Goal: Information Seeking & Learning: Learn about a topic

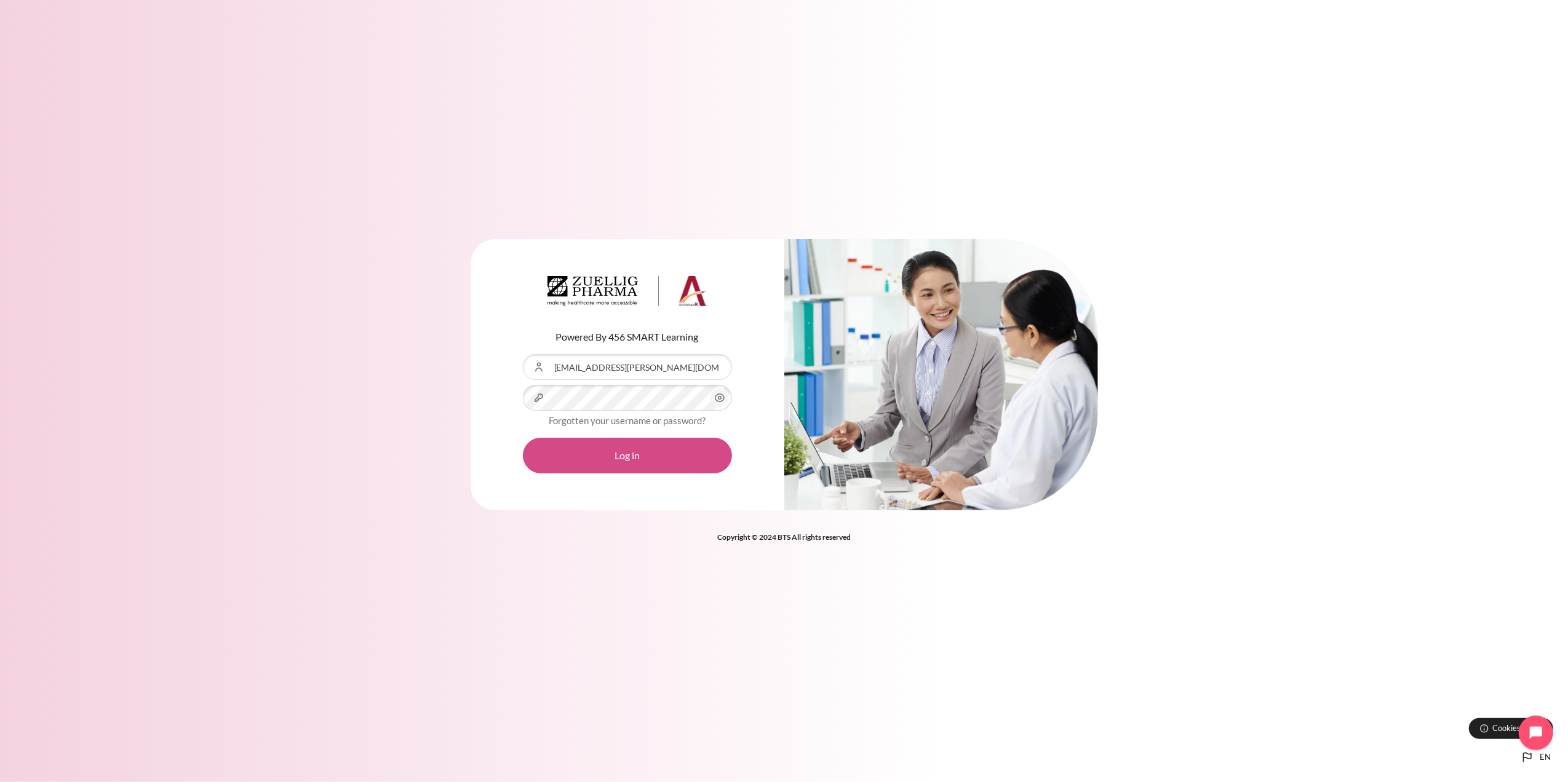
click at [657, 460] on button "Log in" at bounding box center [627, 456] width 209 height 36
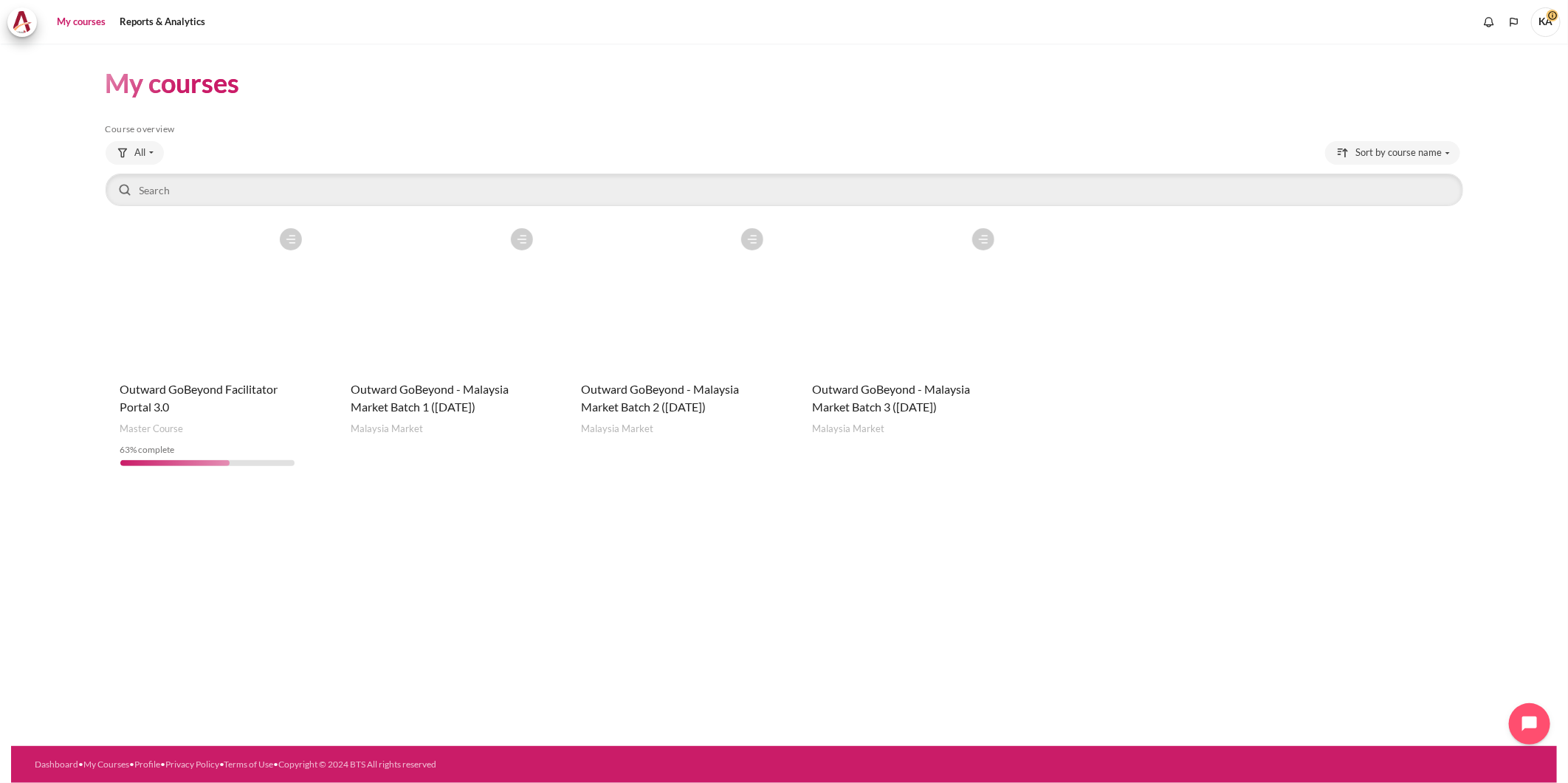
drag, startPoint x: 1843, startPoint y: 0, endPoint x: 1126, endPoint y: 129, distance: 728.5
click at [1126, 129] on h5 "Course overview" at bounding box center [784, 129] width 1357 height 12
click at [958, 343] on figure "Content" at bounding box center [900, 294] width 205 height 147
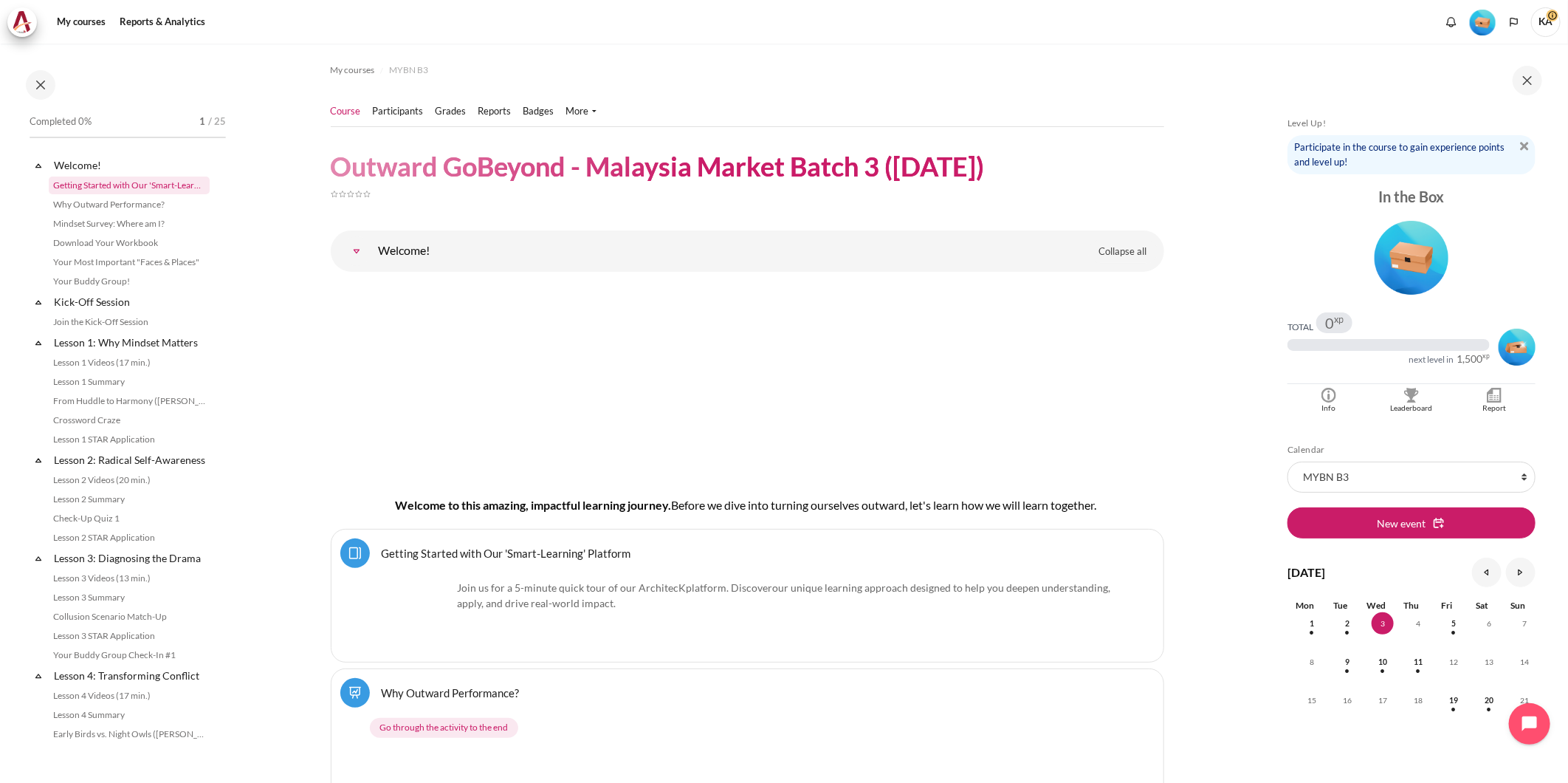
click at [119, 182] on link "Getting Started with Our 'Smart-Learning' Platform" at bounding box center [129, 185] width 161 height 18
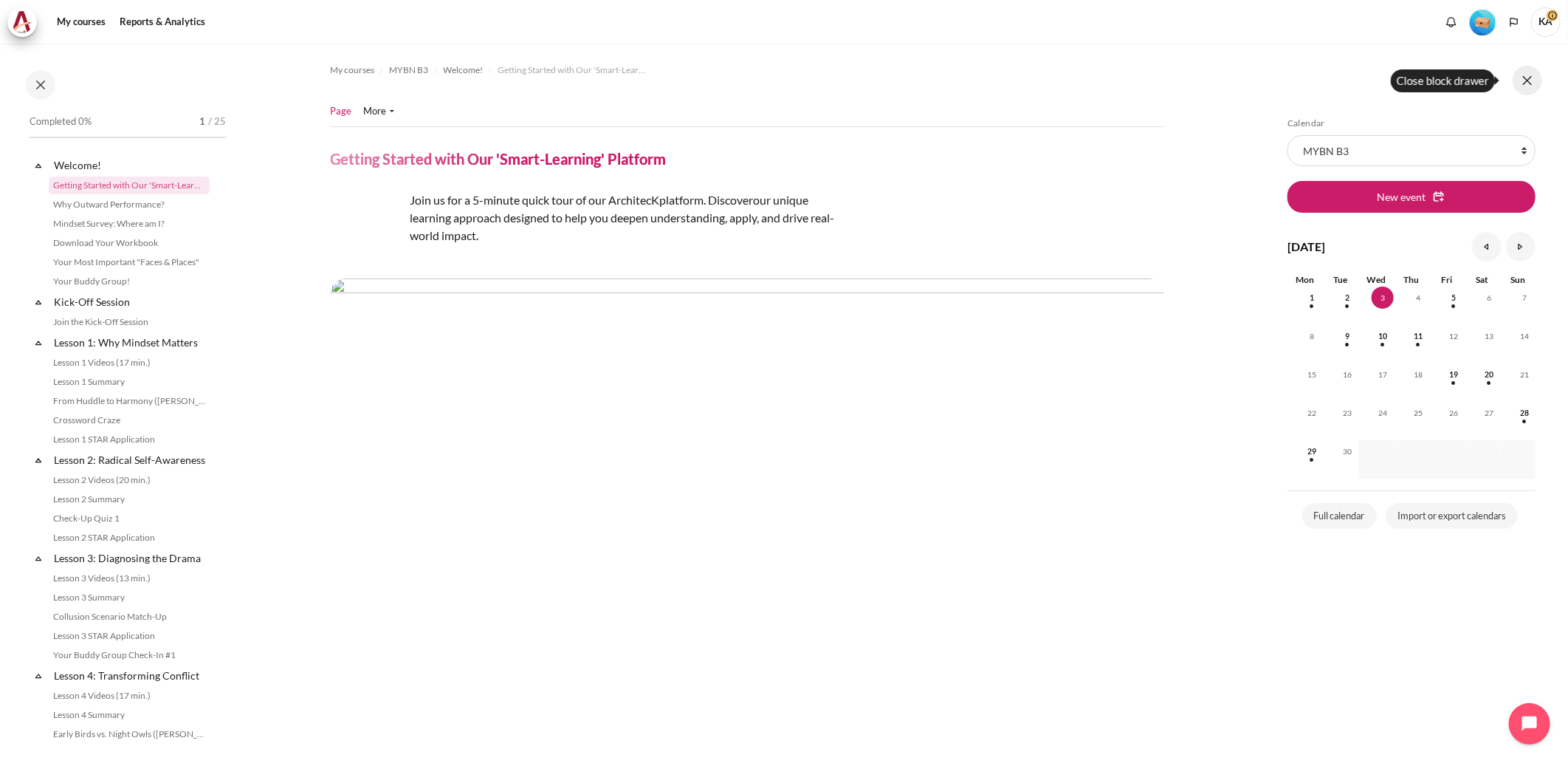
click at [1532, 83] on button at bounding box center [1527, 80] width 29 height 29
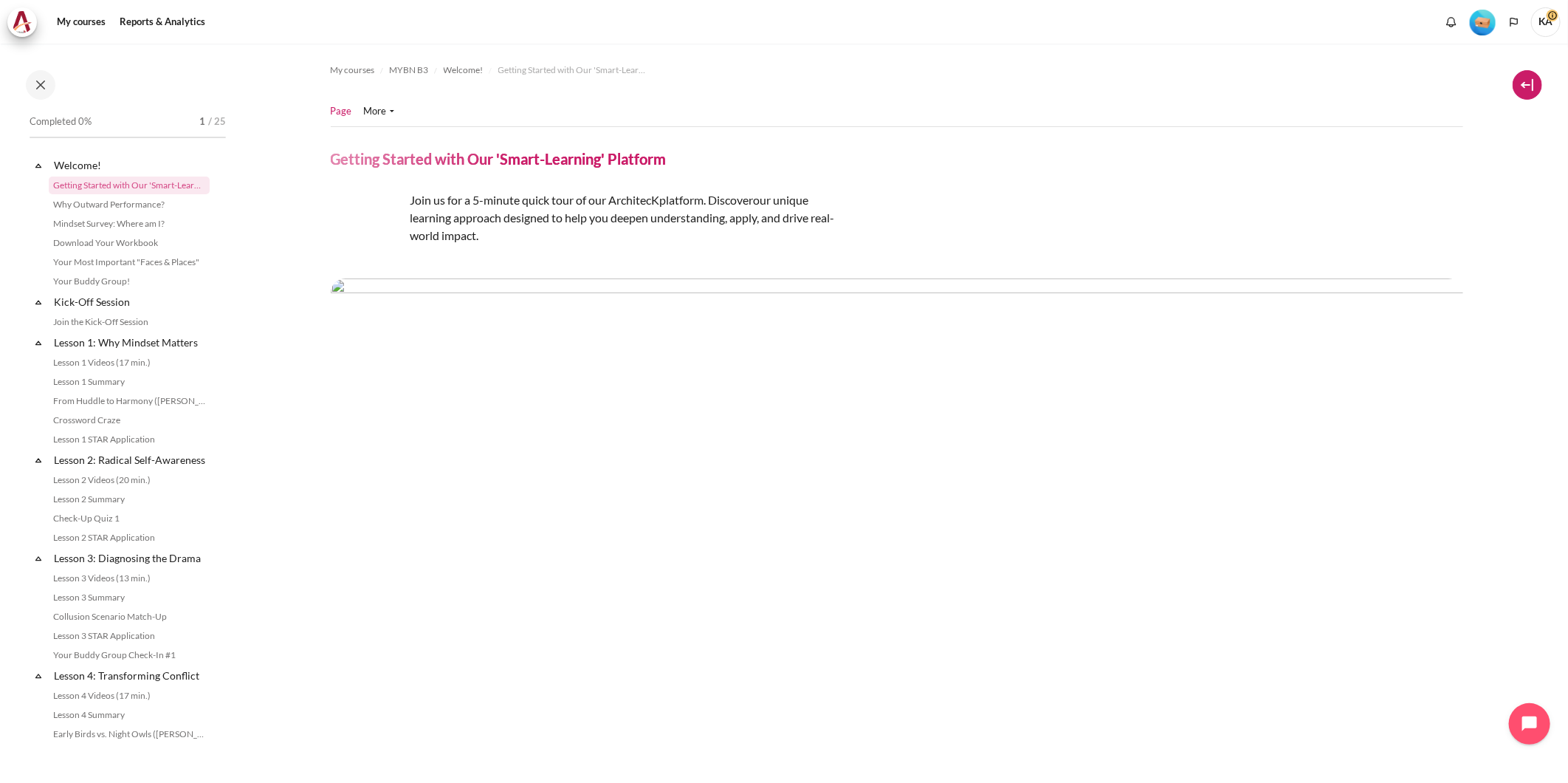
click at [1525, 84] on button at bounding box center [1527, 85] width 29 height 29
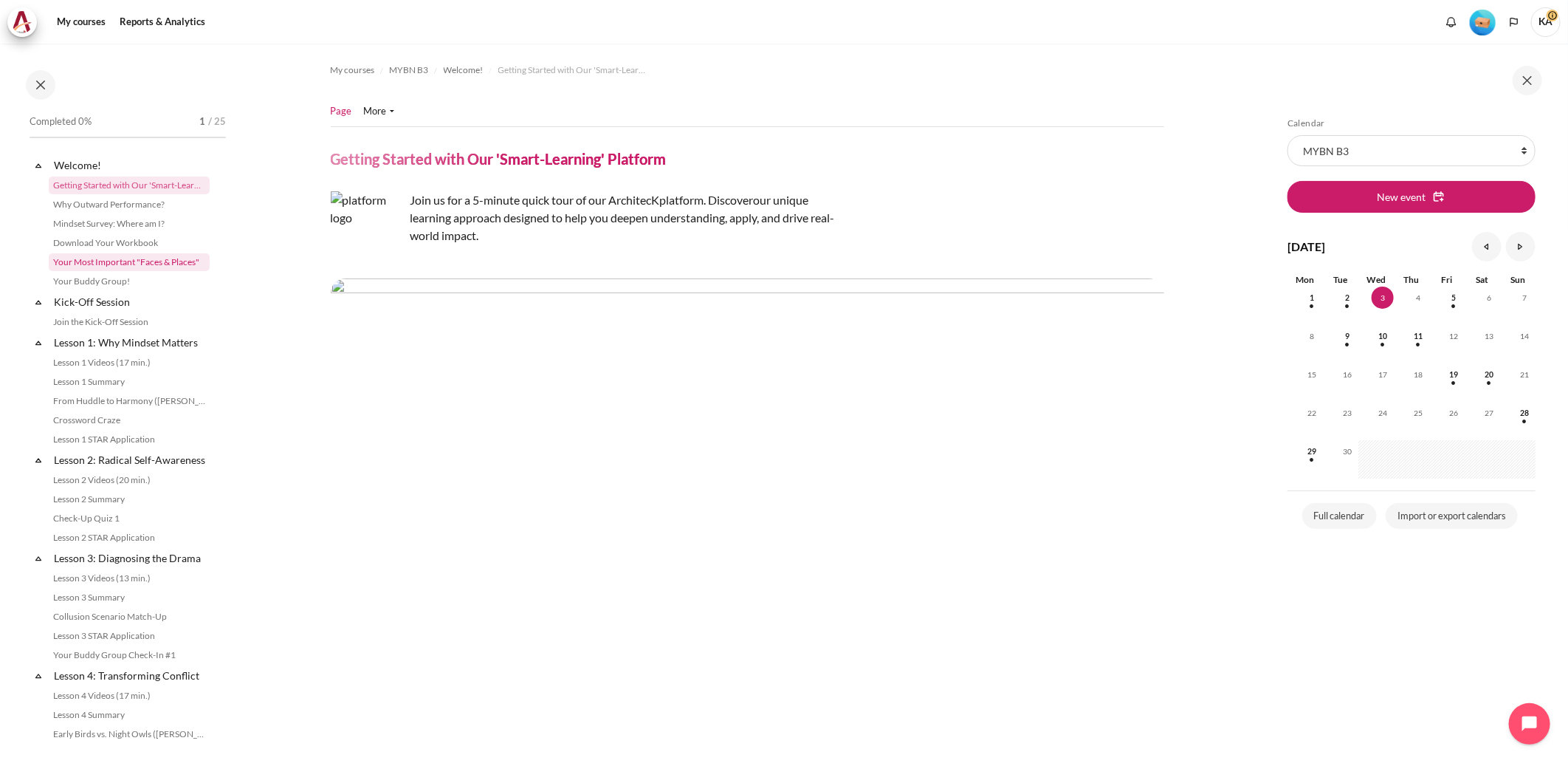
click at [147, 260] on link "Your Most Important "Faces & Places"" at bounding box center [129, 262] width 161 height 18
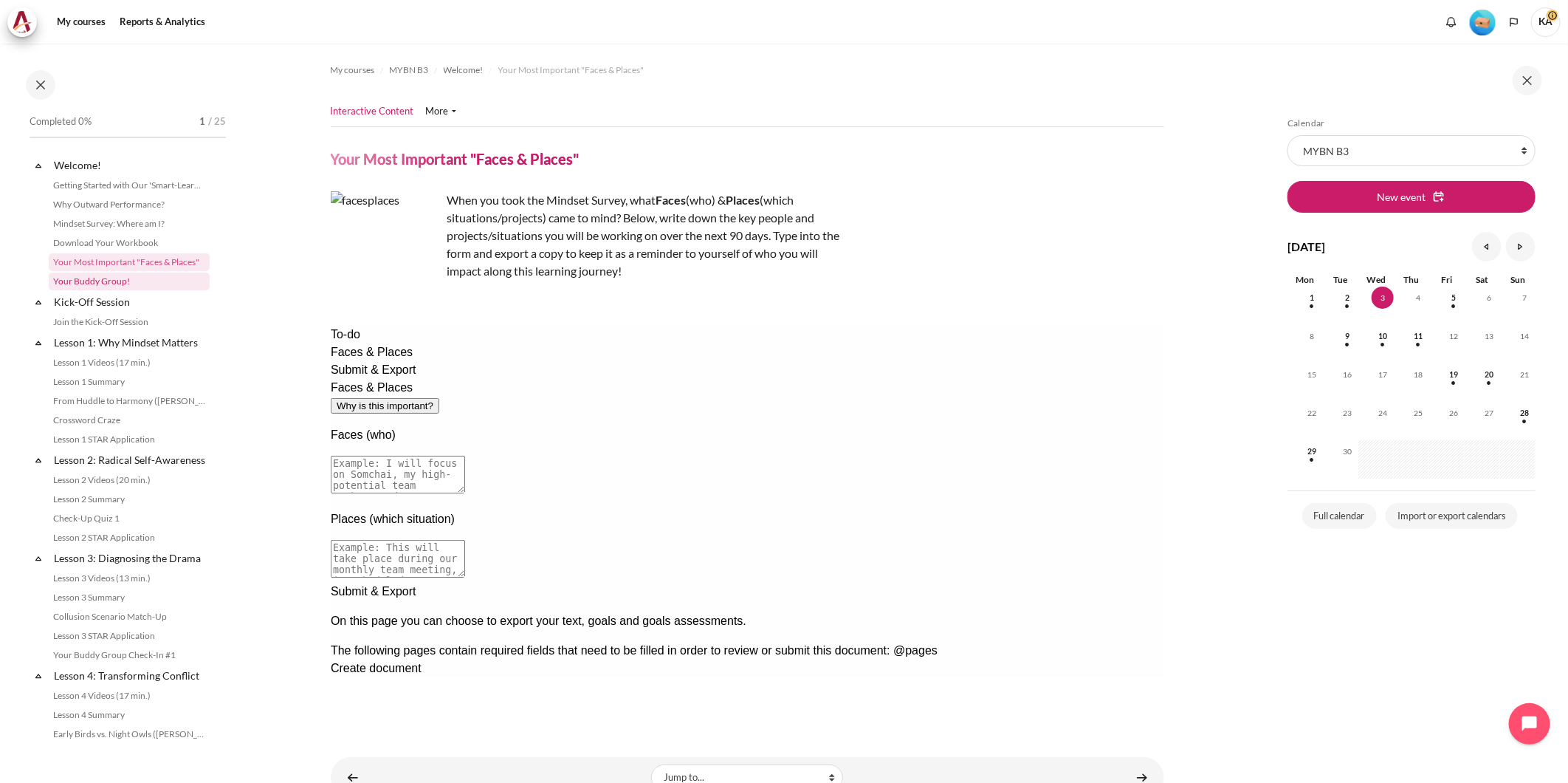
click at [123, 277] on link "Your Buddy Group!" at bounding box center [129, 281] width 161 height 18
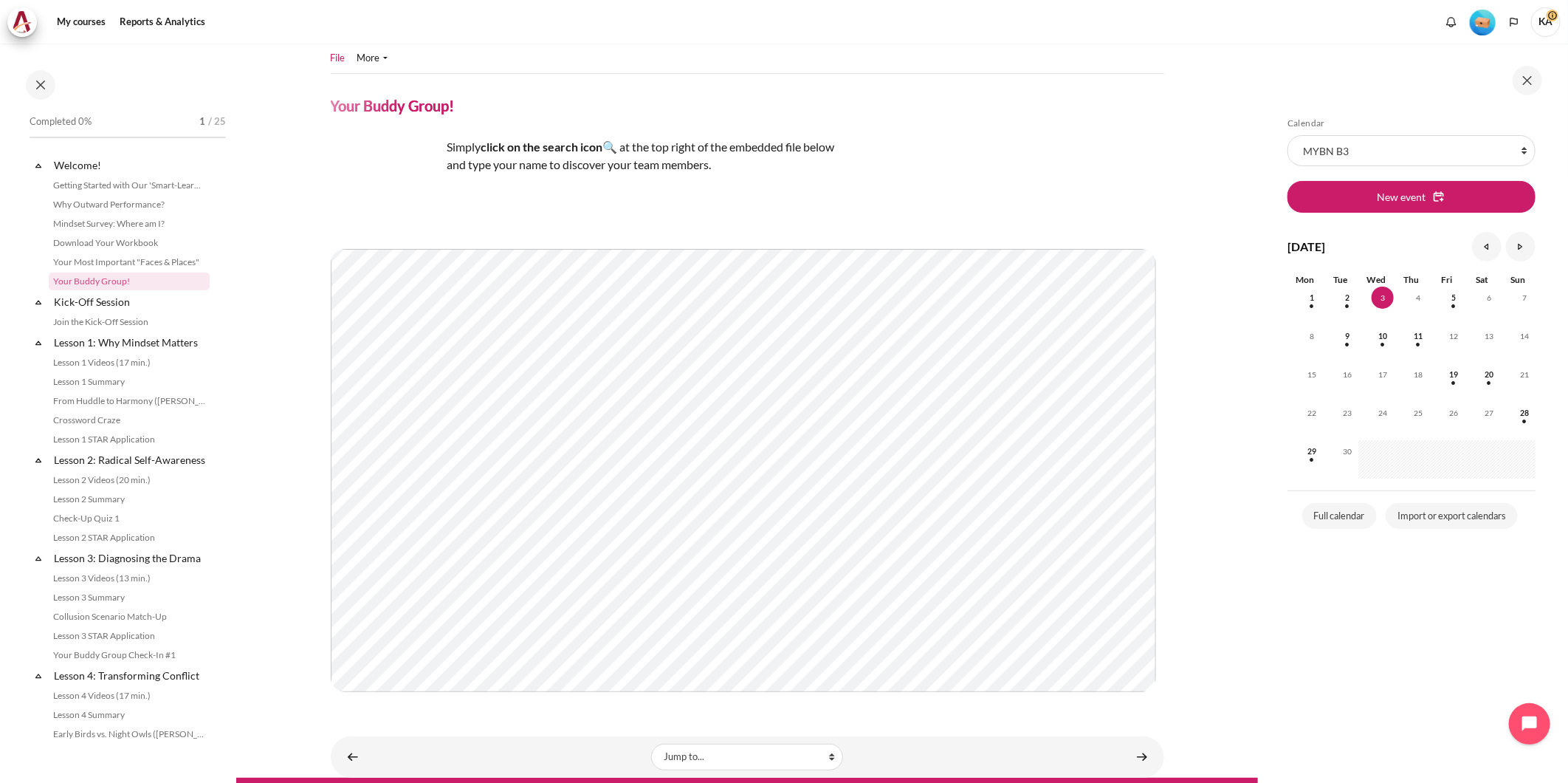
scroll to position [82, 0]
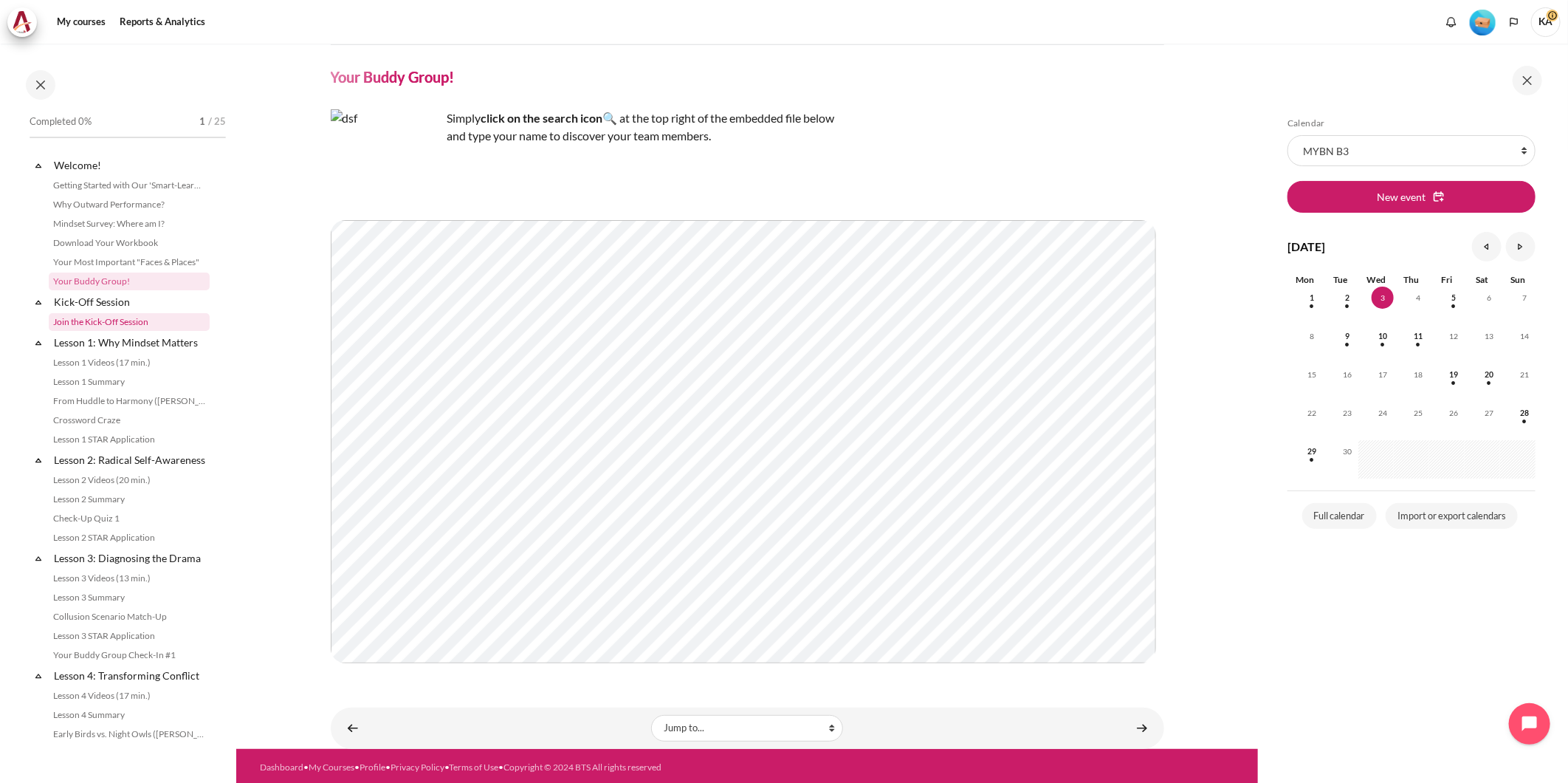
click at [136, 320] on link "Join the Kick-Off Session" at bounding box center [129, 322] width 161 height 18
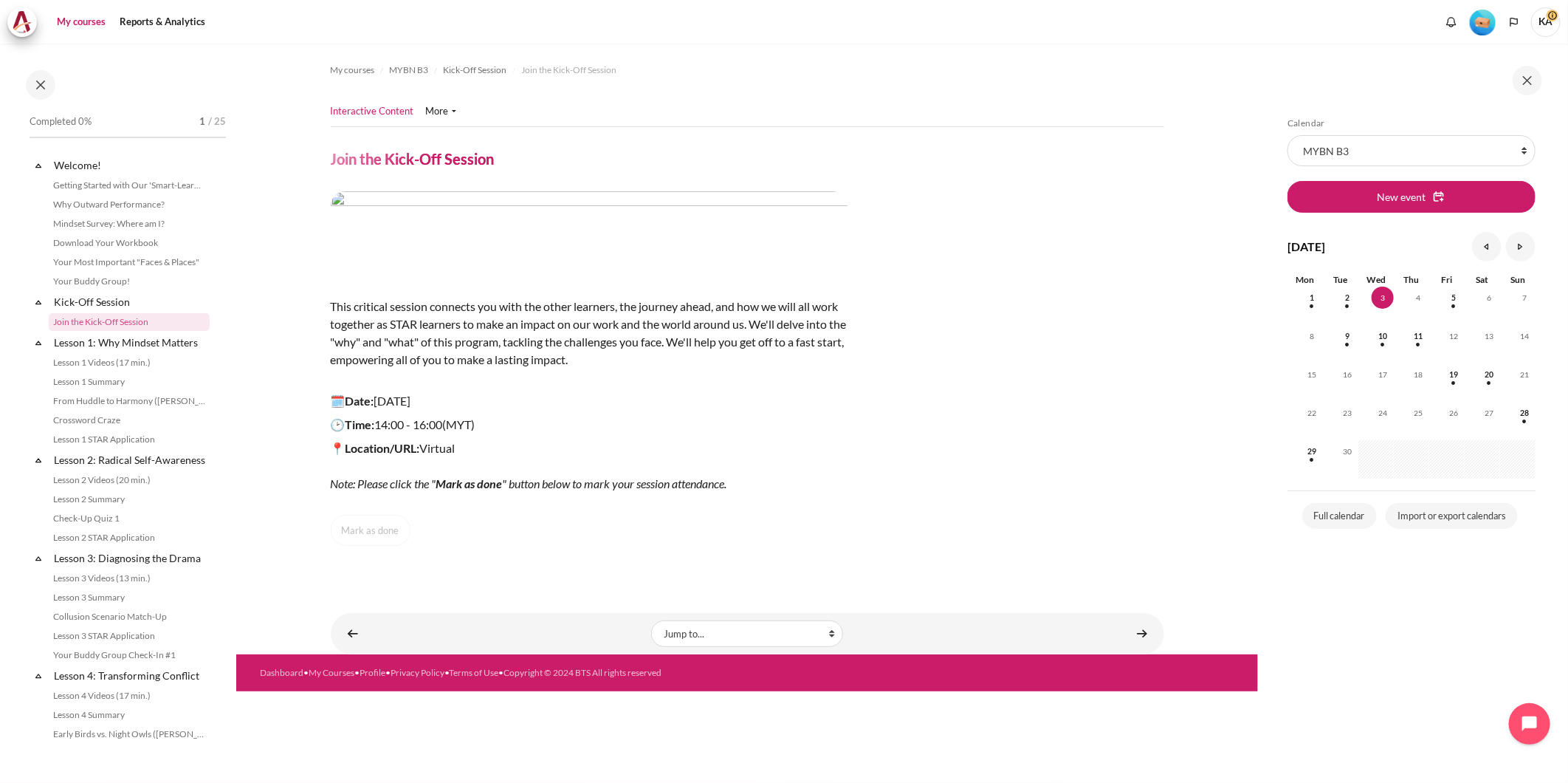
click at [87, 24] on link "My courses" at bounding box center [81, 22] width 59 height 29
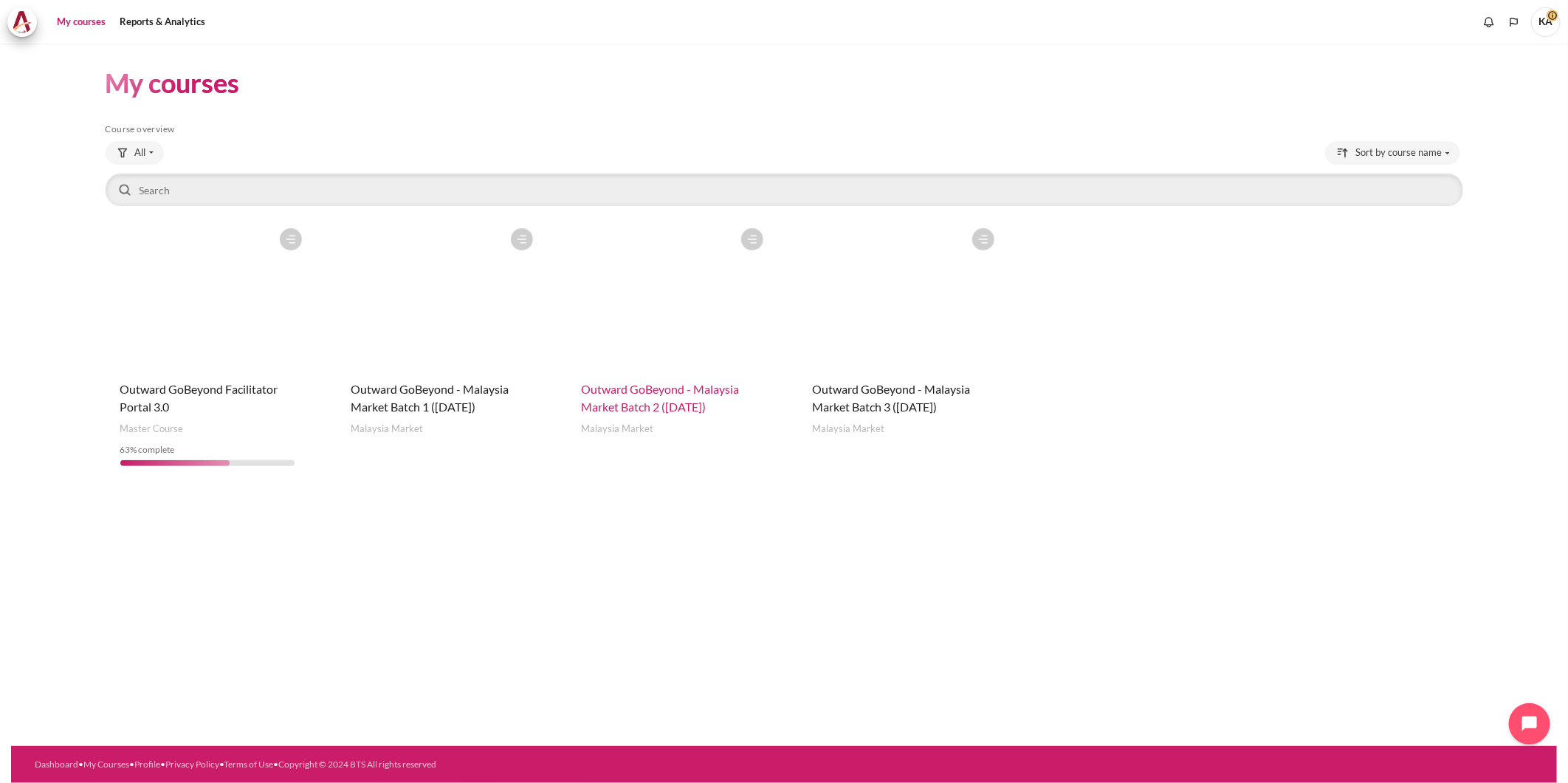
click at [703, 394] on span "Outward GoBeyond - Malaysia Market Batch 2 (May 2025)" at bounding box center [661, 397] width 158 height 32
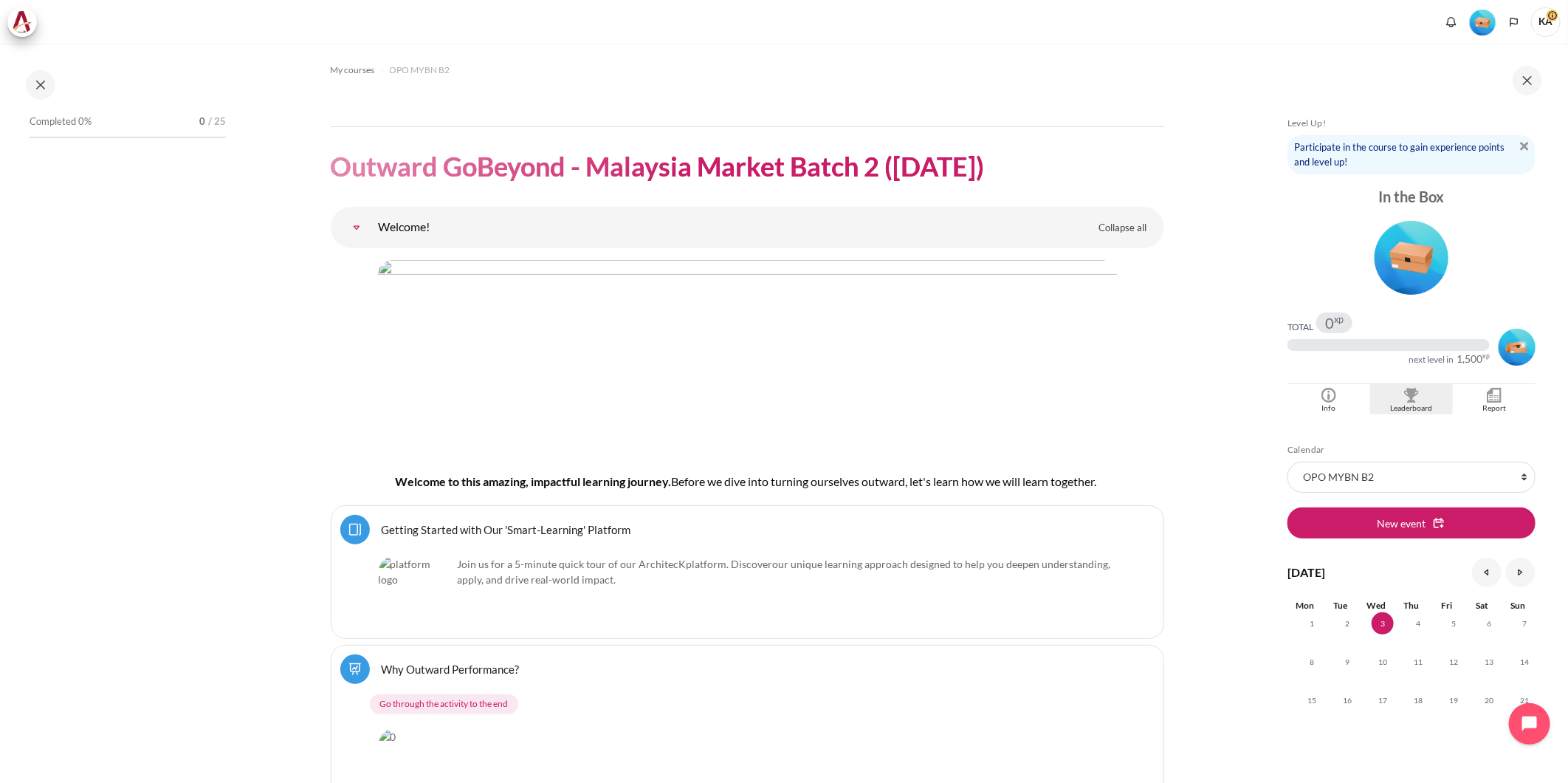
click at [1407, 400] on img "Blocks" at bounding box center [1411, 395] width 15 height 15
